Goal: Information Seeking & Learning: Learn about a topic

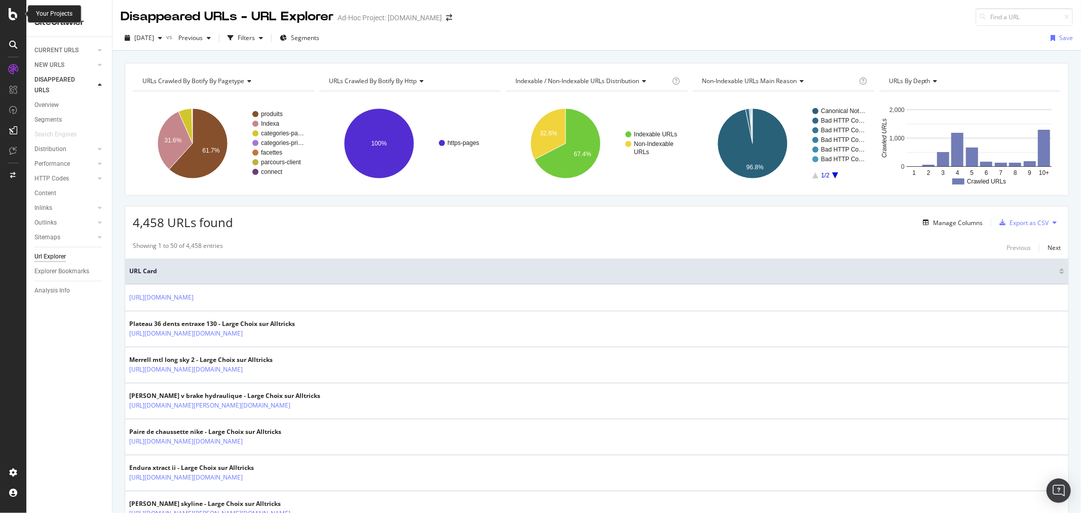
click at [17, 12] on icon at bounding box center [13, 14] width 9 height 12
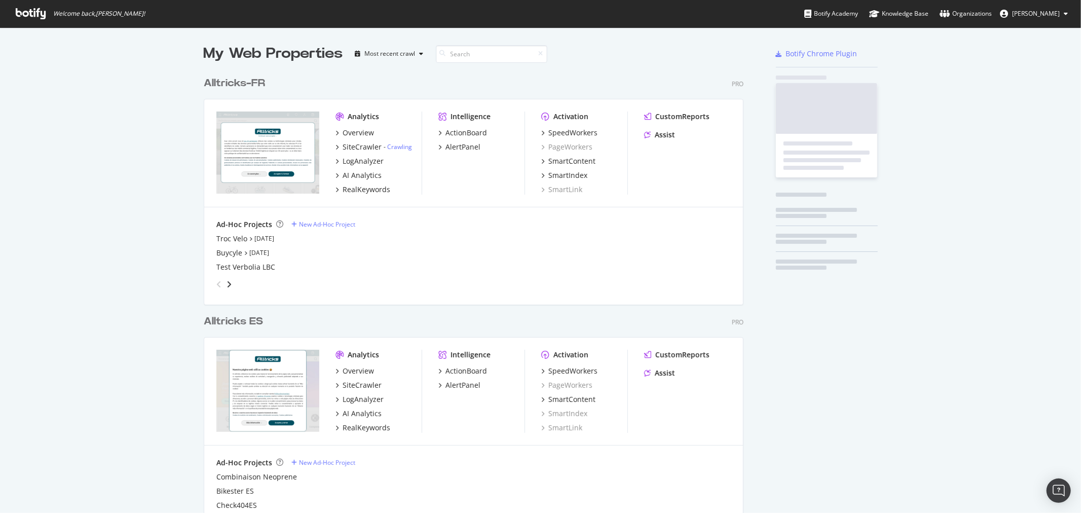
scroll to position [504, 1065]
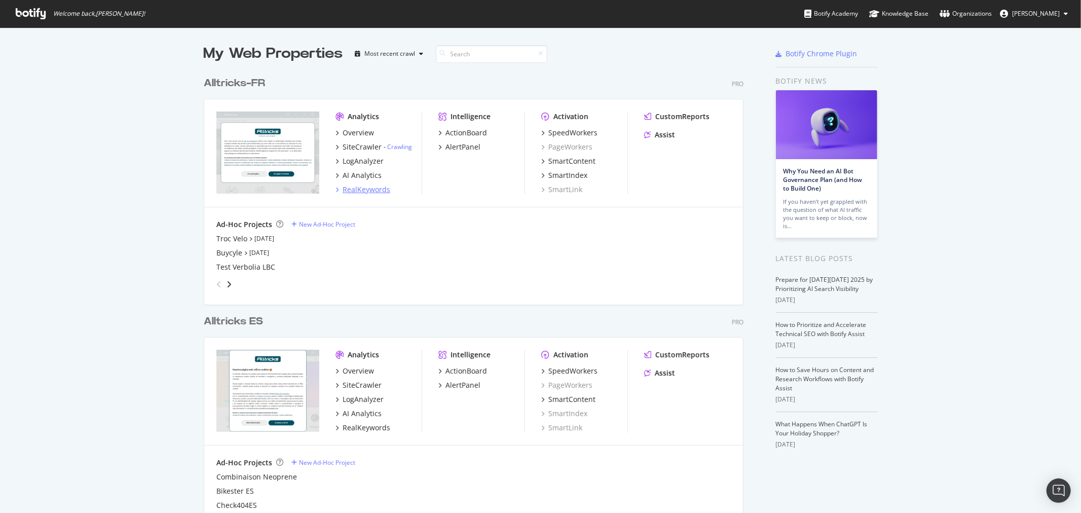
click at [362, 189] on div "RealKeywords" at bounding box center [367, 190] width 48 height 10
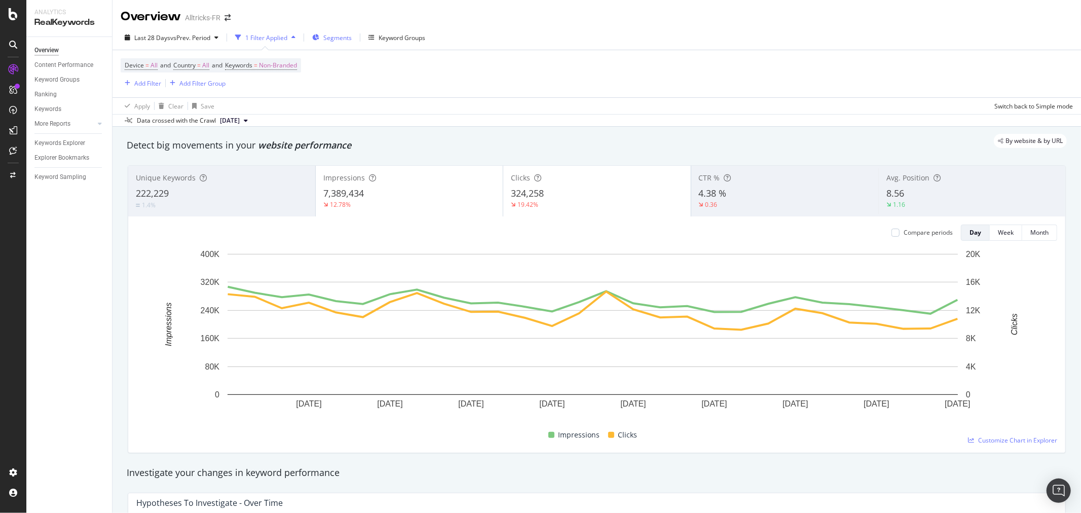
click at [338, 36] on span "Segments" at bounding box center [337, 37] width 28 height 9
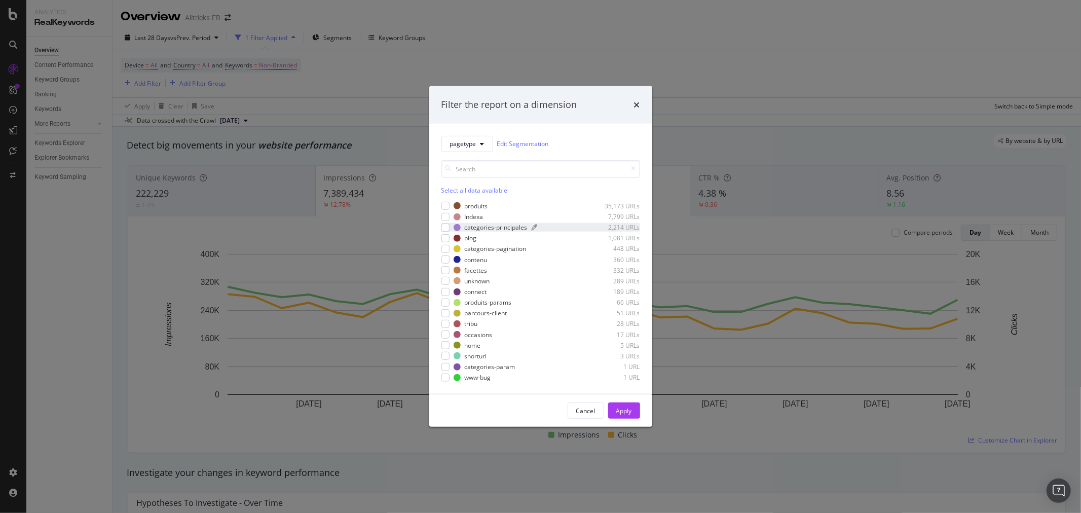
click at [477, 227] on div "categories-principales" at bounding box center [496, 227] width 63 height 9
click at [630, 407] on div "Apply" at bounding box center [624, 411] width 16 height 9
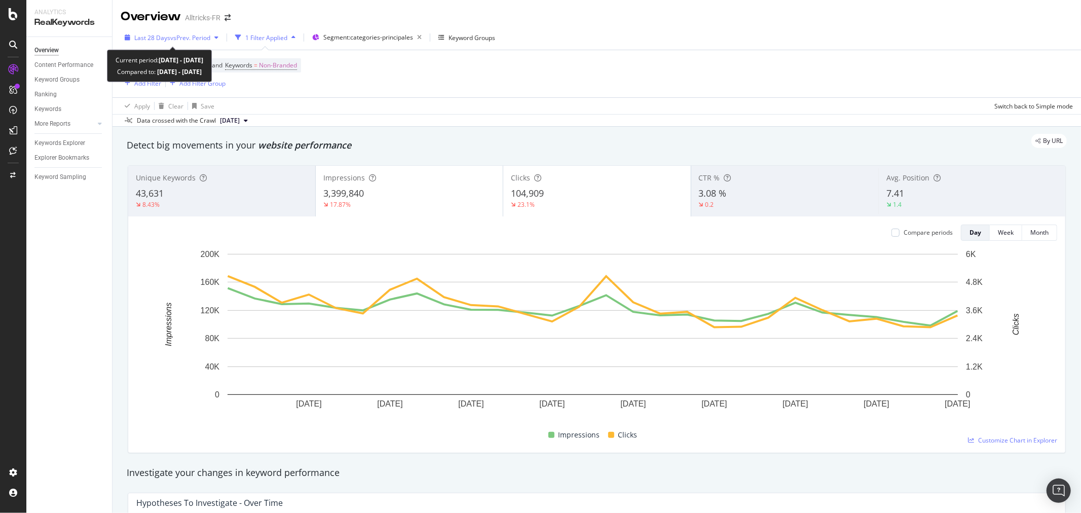
click at [213, 36] on div "button" at bounding box center [216, 37] width 12 height 6
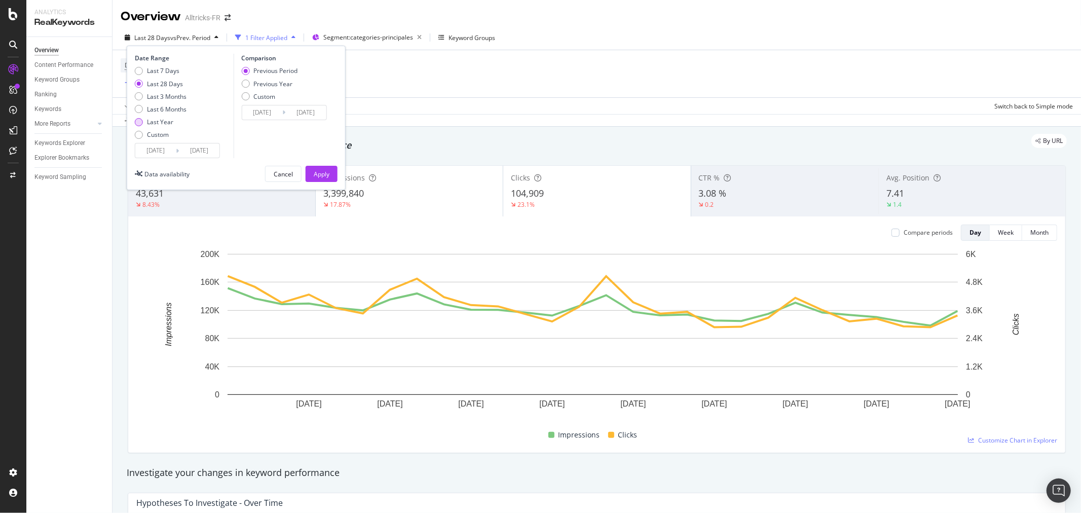
click at [167, 121] on div "Last Year" at bounding box center [160, 122] width 26 height 9
type input "[DATE]"
click at [321, 175] on div "Apply" at bounding box center [322, 174] width 16 height 9
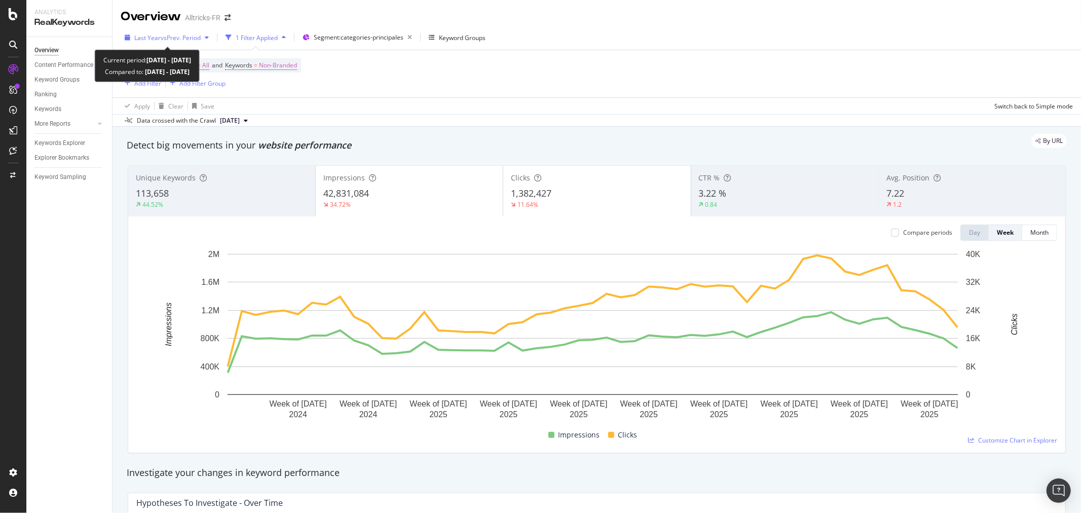
click at [143, 34] on span "Last Year" at bounding box center [147, 37] width 26 height 9
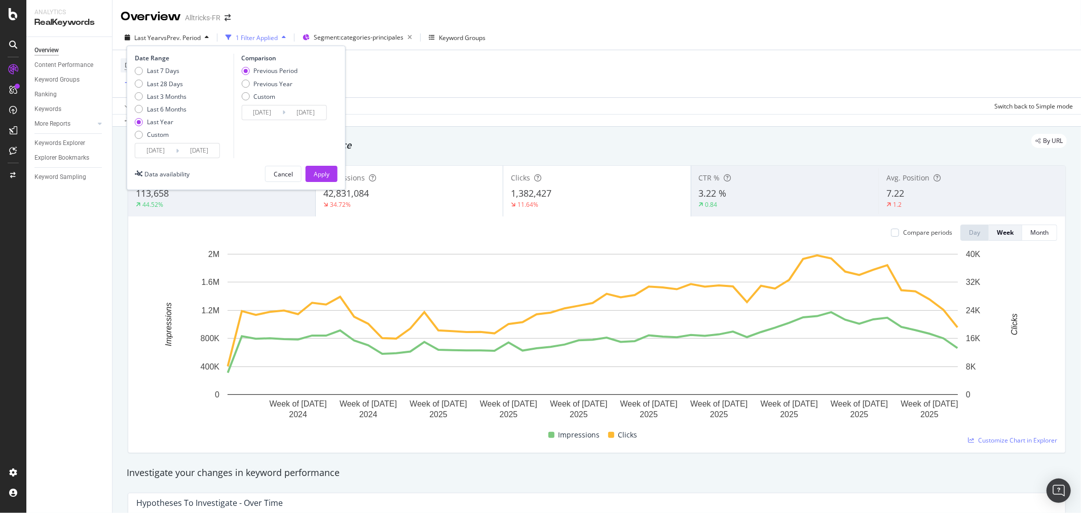
click at [150, 148] on input "[DATE]" at bounding box center [155, 150] width 41 height 14
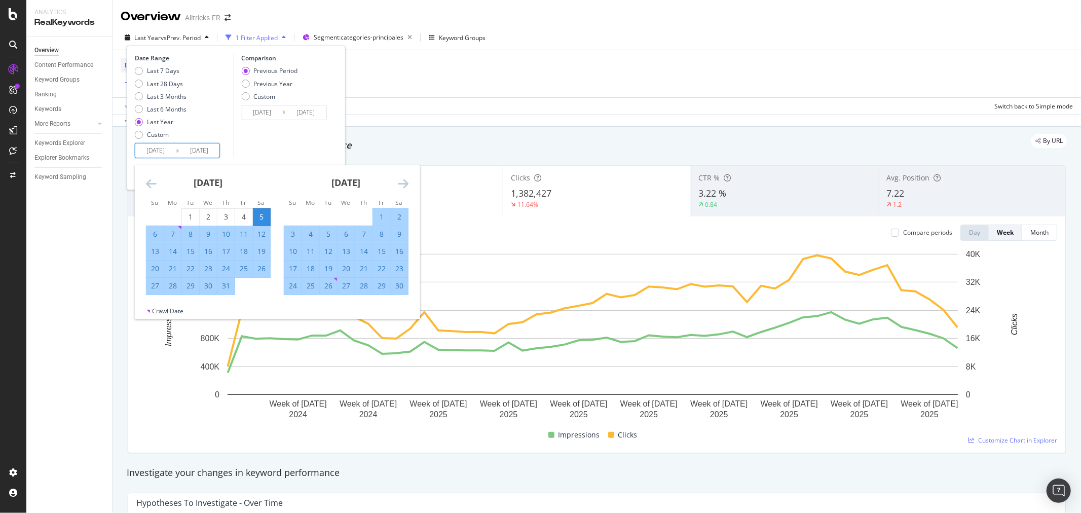
click at [153, 186] on icon "Move backward to switch to the previous month." at bounding box center [151, 183] width 11 height 12
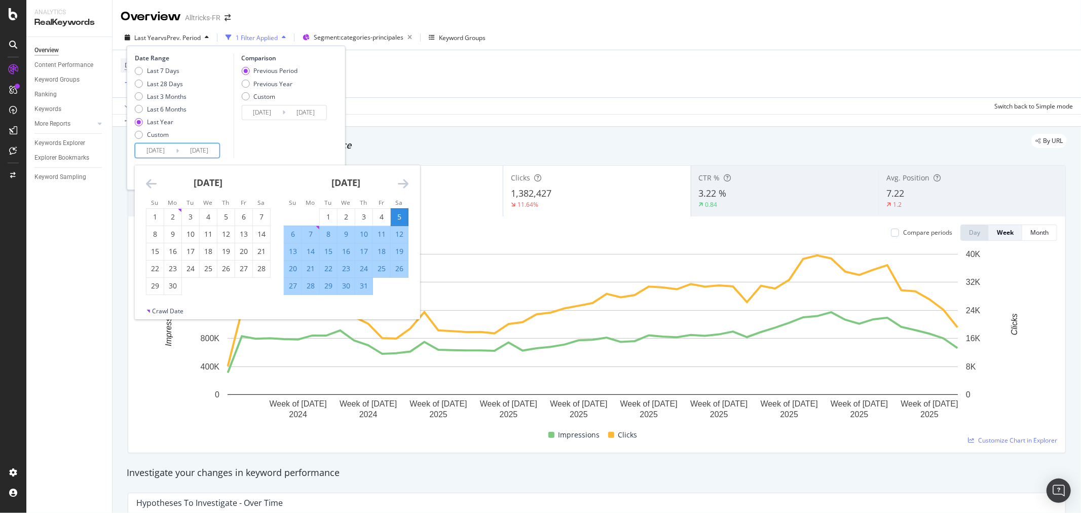
click at [152, 185] on icon "Move backward to switch to the previous month." at bounding box center [151, 183] width 11 height 12
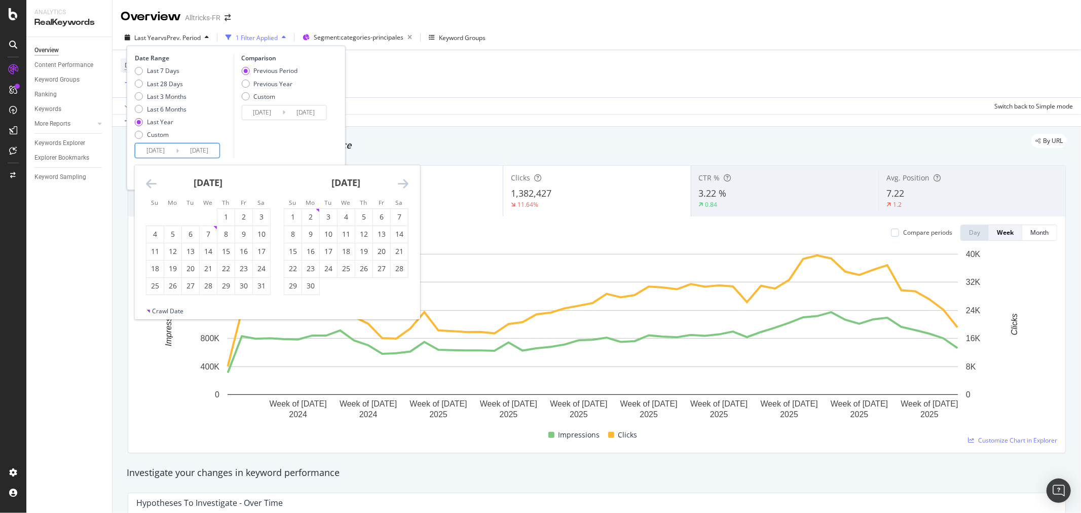
click at [152, 185] on icon "Move backward to switch to the previous month." at bounding box center [151, 183] width 11 height 12
click at [151, 184] on icon "Move backward to switch to the previous month." at bounding box center [151, 183] width 11 height 12
click at [174, 214] on div "1" at bounding box center [172, 217] width 17 height 10
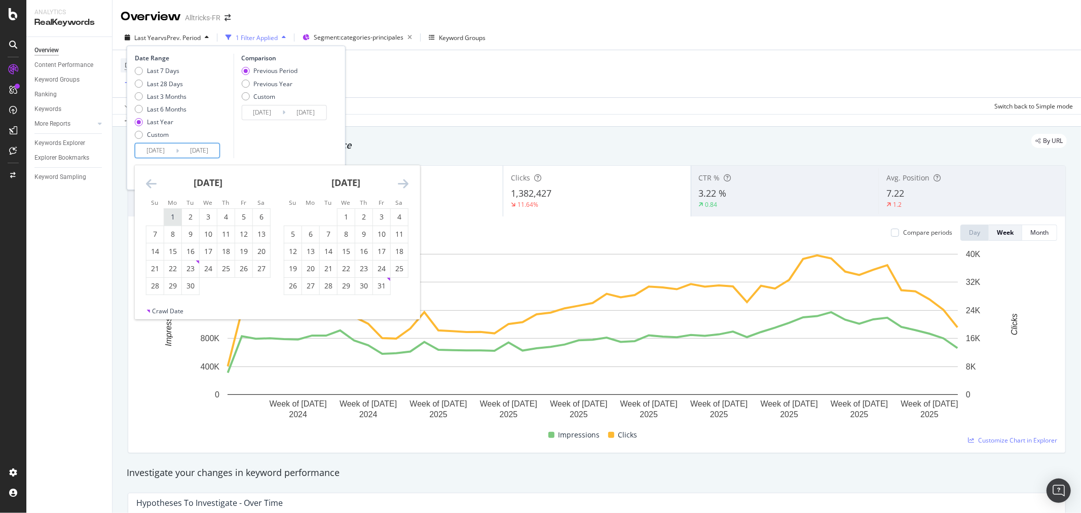
type input "[DATE]"
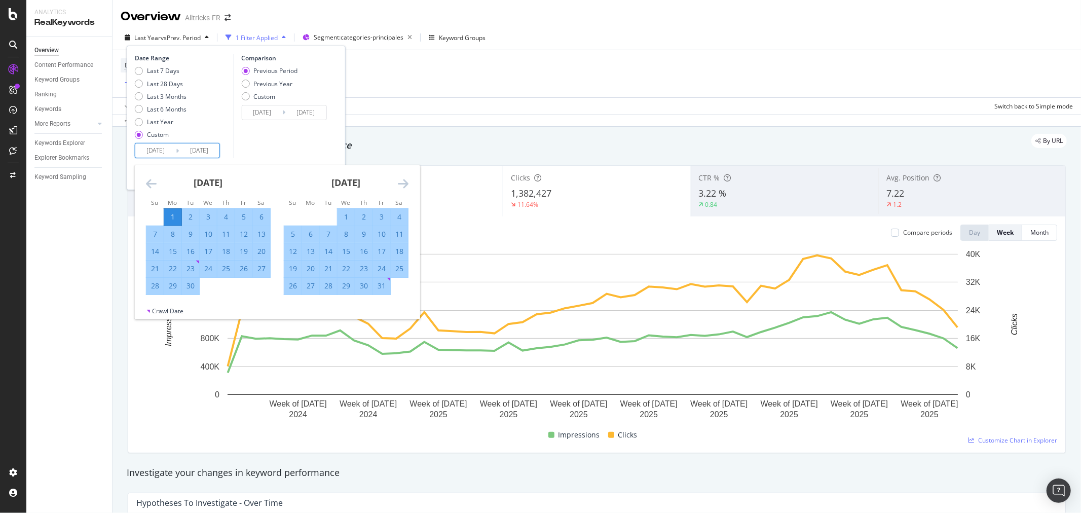
click at [224, 128] on div "Last 7 Days Last 28 Days Last 3 Months Last 6 Months Last Year Custom" at bounding box center [183, 104] width 96 height 77
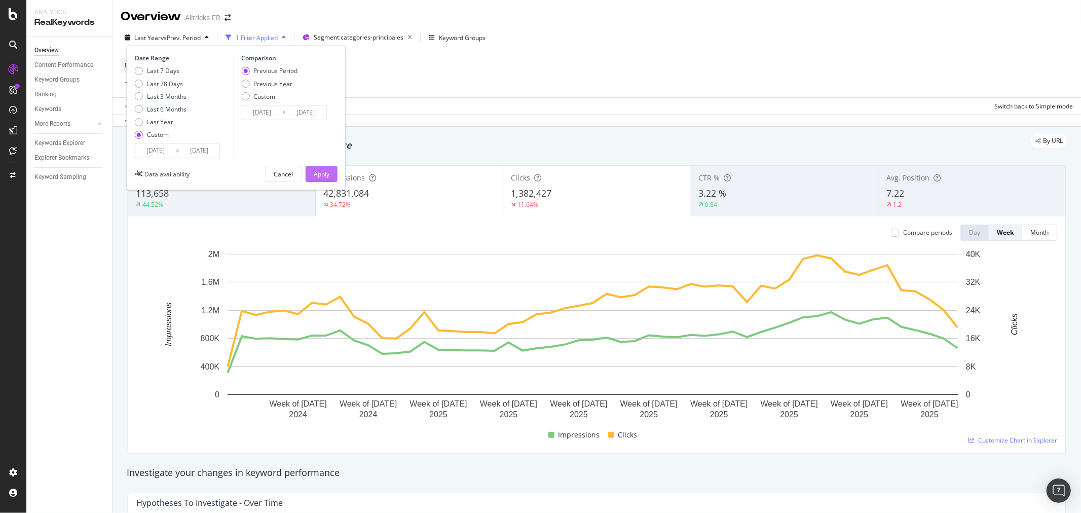
click at [323, 179] on div "Apply" at bounding box center [322, 173] width 16 height 15
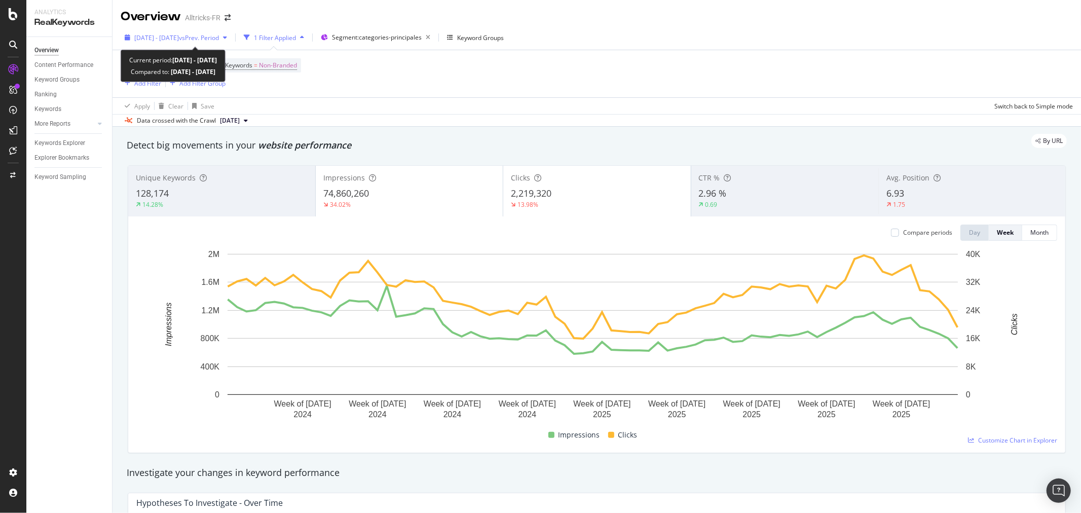
click at [219, 41] on span "vs Prev. Period" at bounding box center [199, 37] width 40 height 9
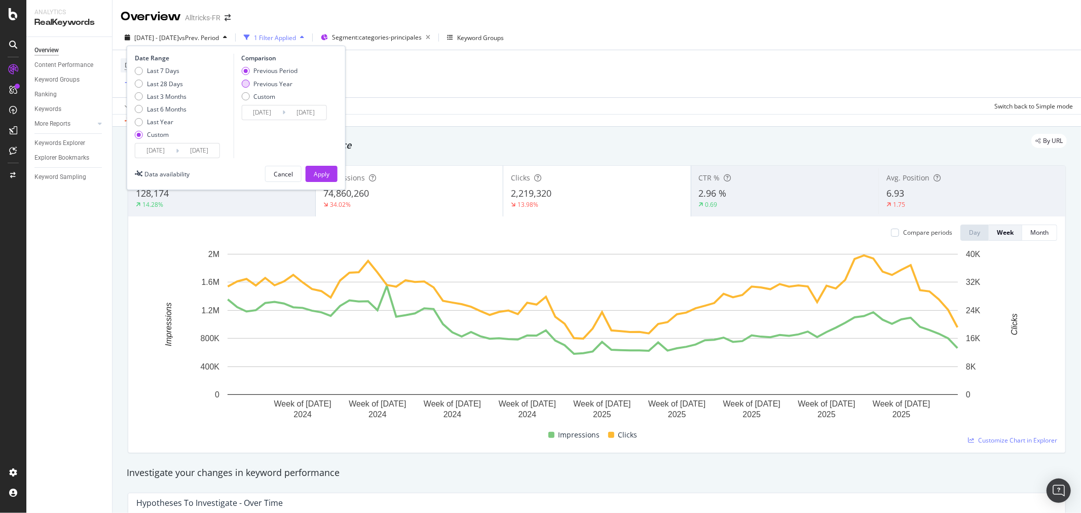
click at [259, 84] on div "Previous Year" at bounding box center [272, 84] width 39 height 9
type input "[DATE]"
click at [325, 177] on div "Apply" at bounding box center [322, 174] width 16 height 9
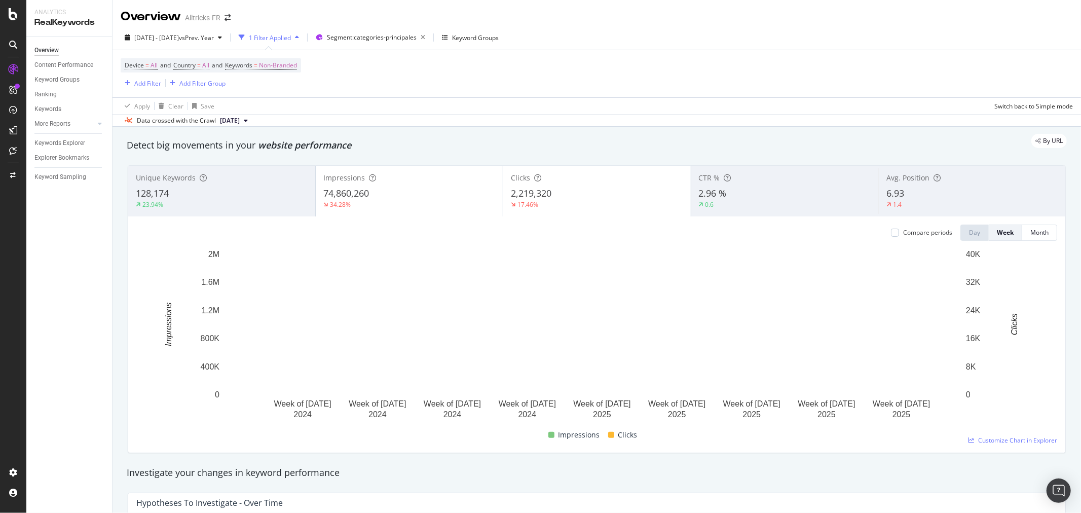
click at [931, 237] on div "Compare periods" at bounding box center [927, 232] width 49 height 9
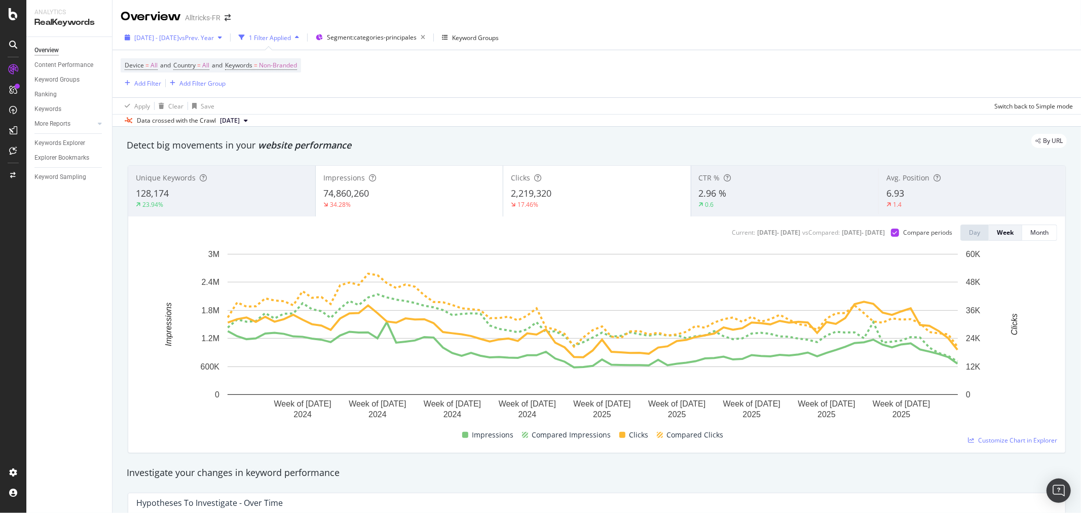
click at [170, 43] on div "[DATE] - [DATE] vs Prev. Year" at bounding box center [173, 37] width 105 height 15
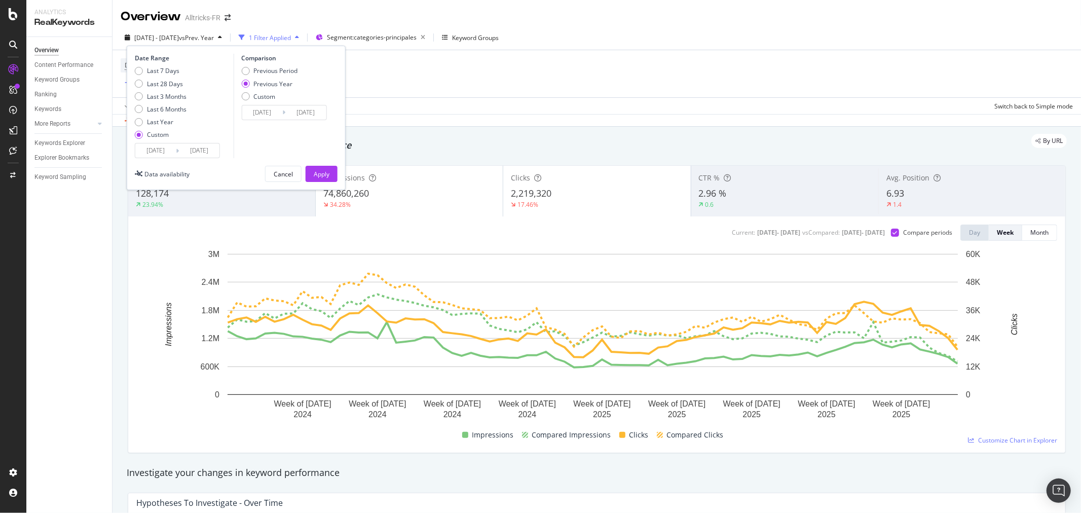
click at [505, 83] on div "Device = All and Country = All and Keywords = Non-Branded Add Filter Add Filter…" at bounding box center [597, 73] width 953 height 47
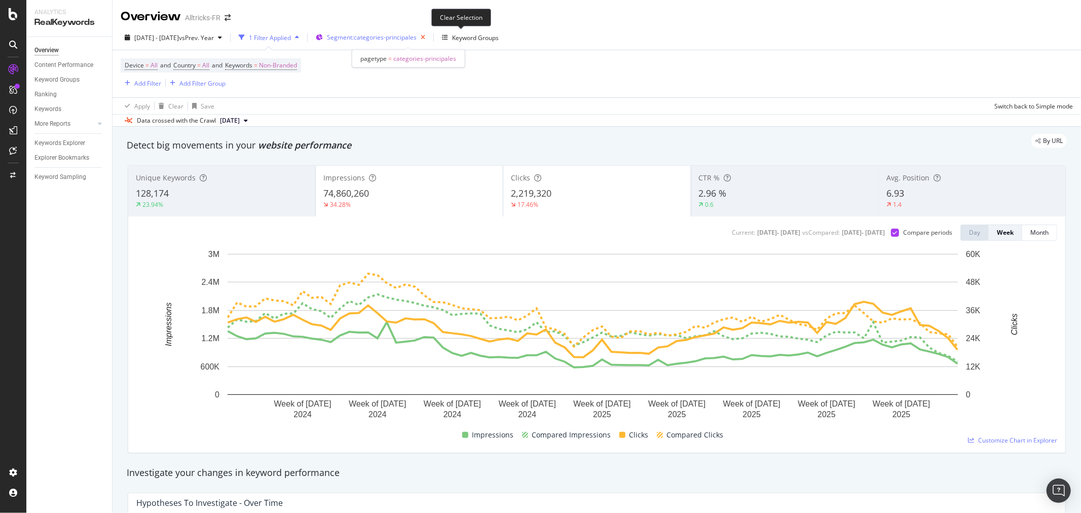
click at [429, 36] on icon "button" at bounding box center [423, 37] width 13 height 14
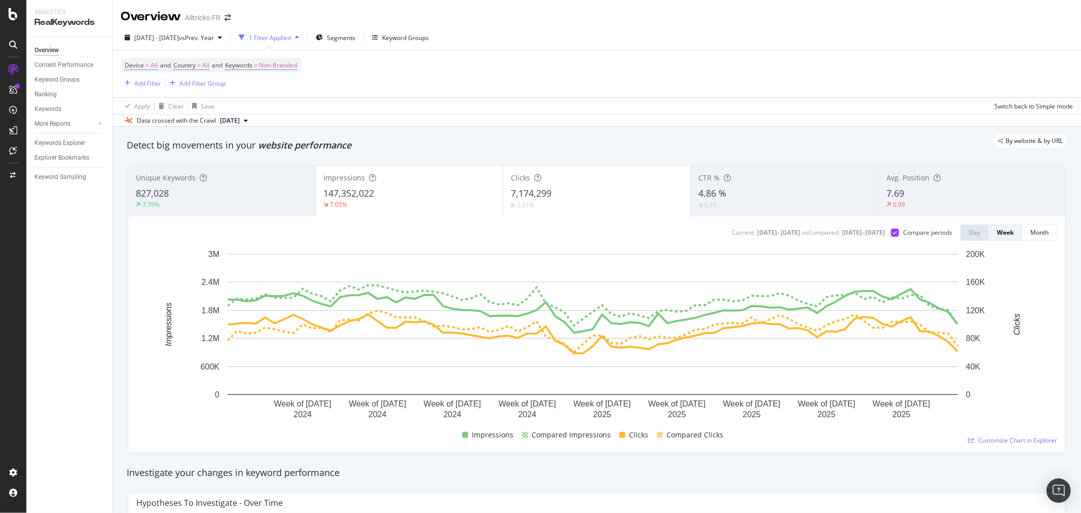
click at [903, 173] on div "Avg. Position 7.69 0.99" at bounding box center [971, 191] width 187 height 46
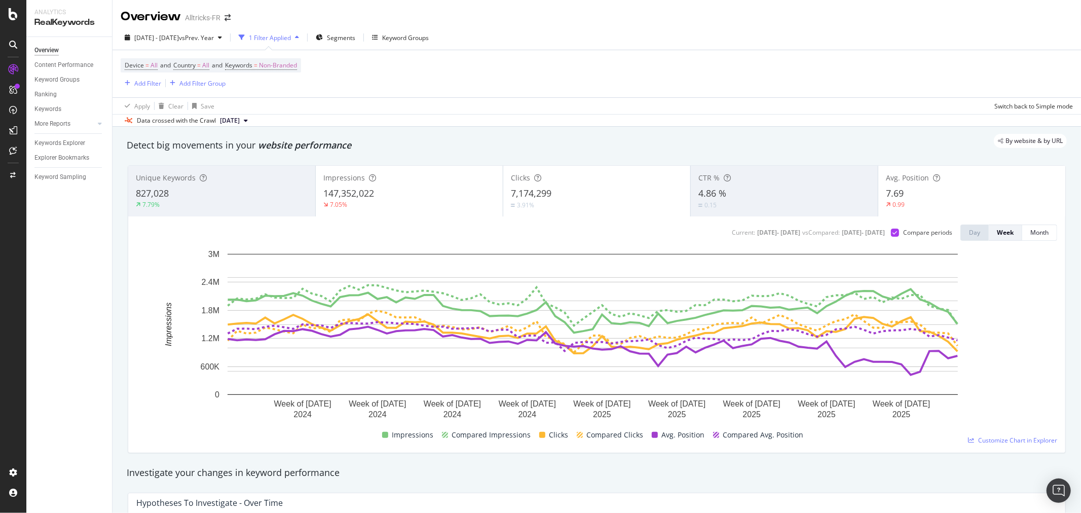
click at [925, 191] on div "7.69" at bounding box center [972, 193] width 172 height 13
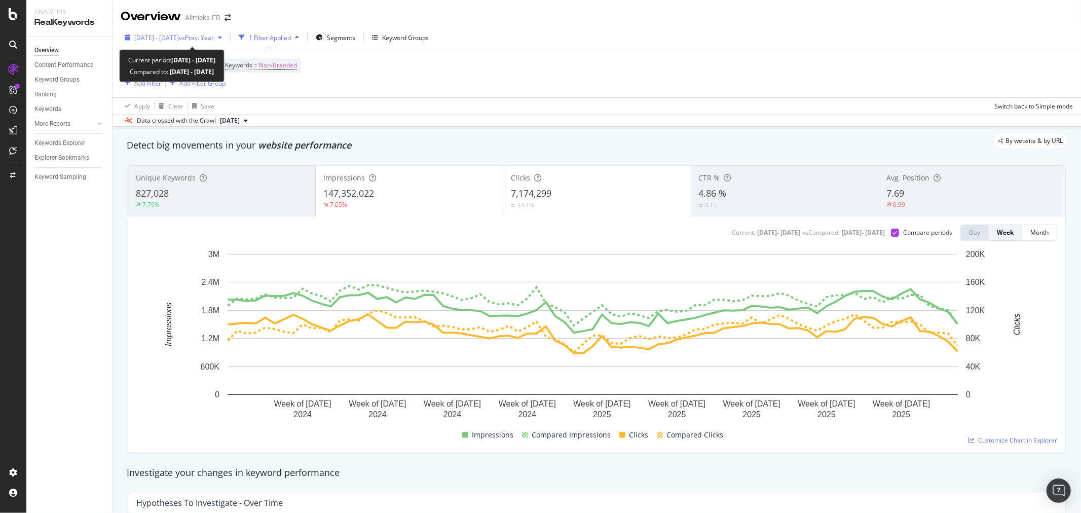
click at [225, 32] on div "[DATE] - [DATE] vs Prev. Year" at bounding box center [173, 37] width 105 height 15
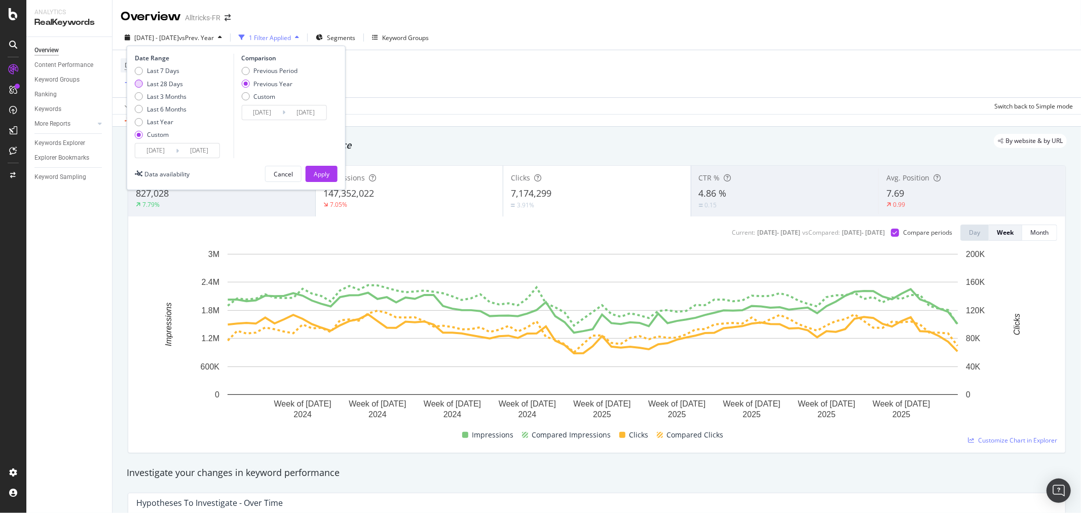
click at [175, 83] on div "Last 28 Days" at bounding box center [165, 84] width 36 height 9
type input "[DATE]"
click at [317, 178] on div "Apply" at bounding box center [322, 173] width 16 height 15
